Goal: Task Accomplishment & Management: Manage account settings

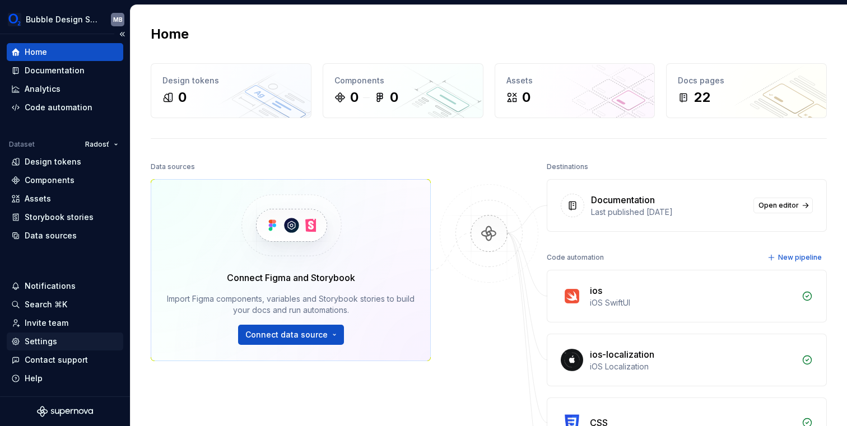
click at [47, 336] on div "Settings" at bounding box center [41, 341] width 33 height 11
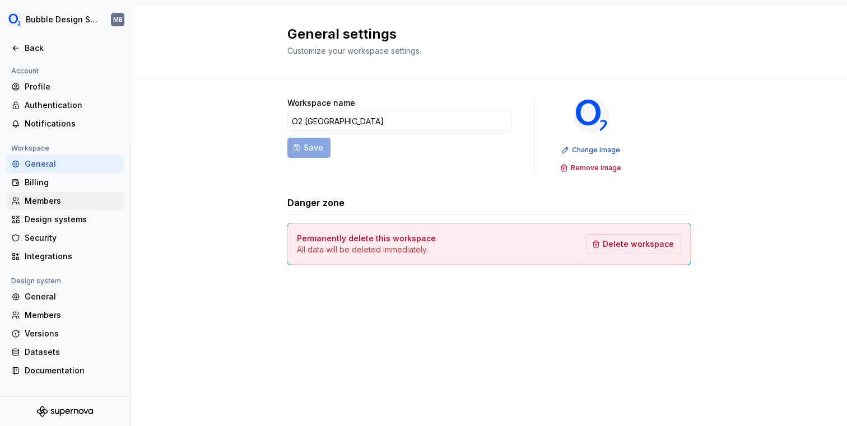
click at [62, 202] on div "Members" at bounding box center [72, 201] width 94 height 11
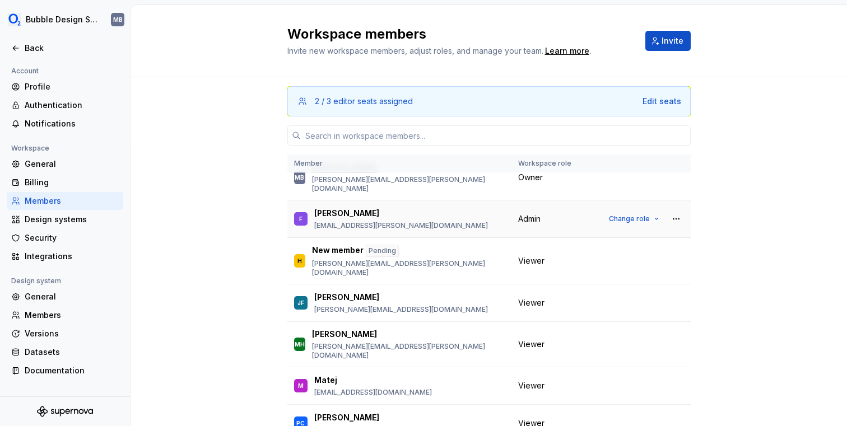
scroll to position [54, 0]
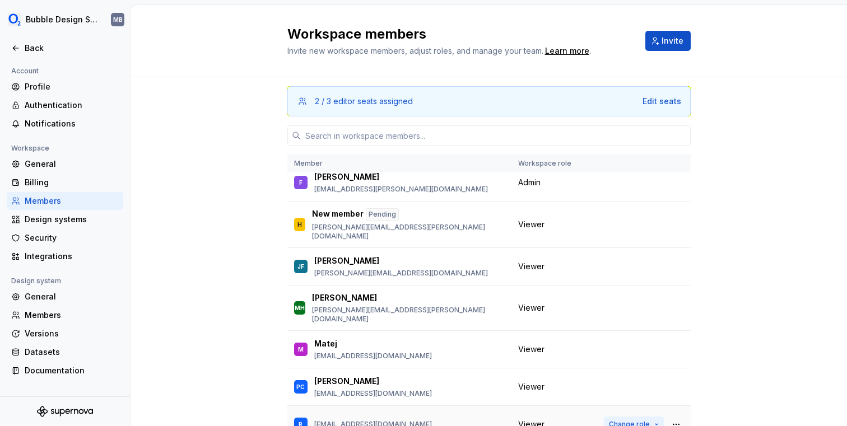
click at [648, 420] on span "Change role" at bounding box center [629, 424] width 41 height 9
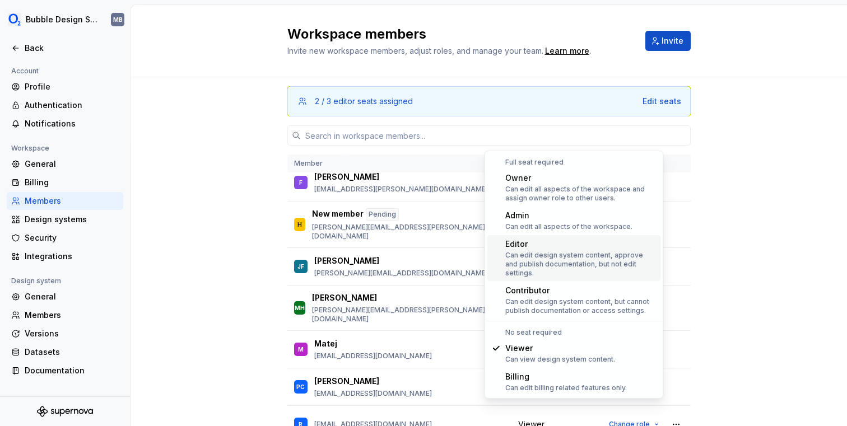
click at [597, 257] on div "Can edit design system content, approve and publish documentation, but not edit…" at bounding box center [580, 264] width 151 height 27
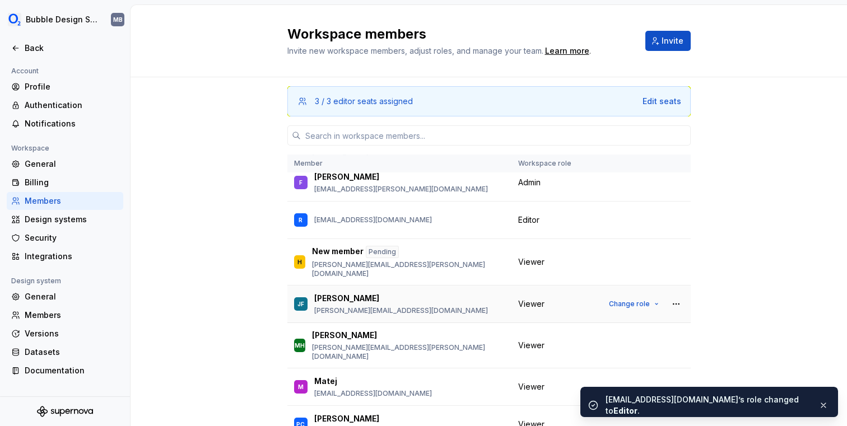
scroll to position [0, 0]
